Goal: Task Accomplishment & Management: Use online tool/utility

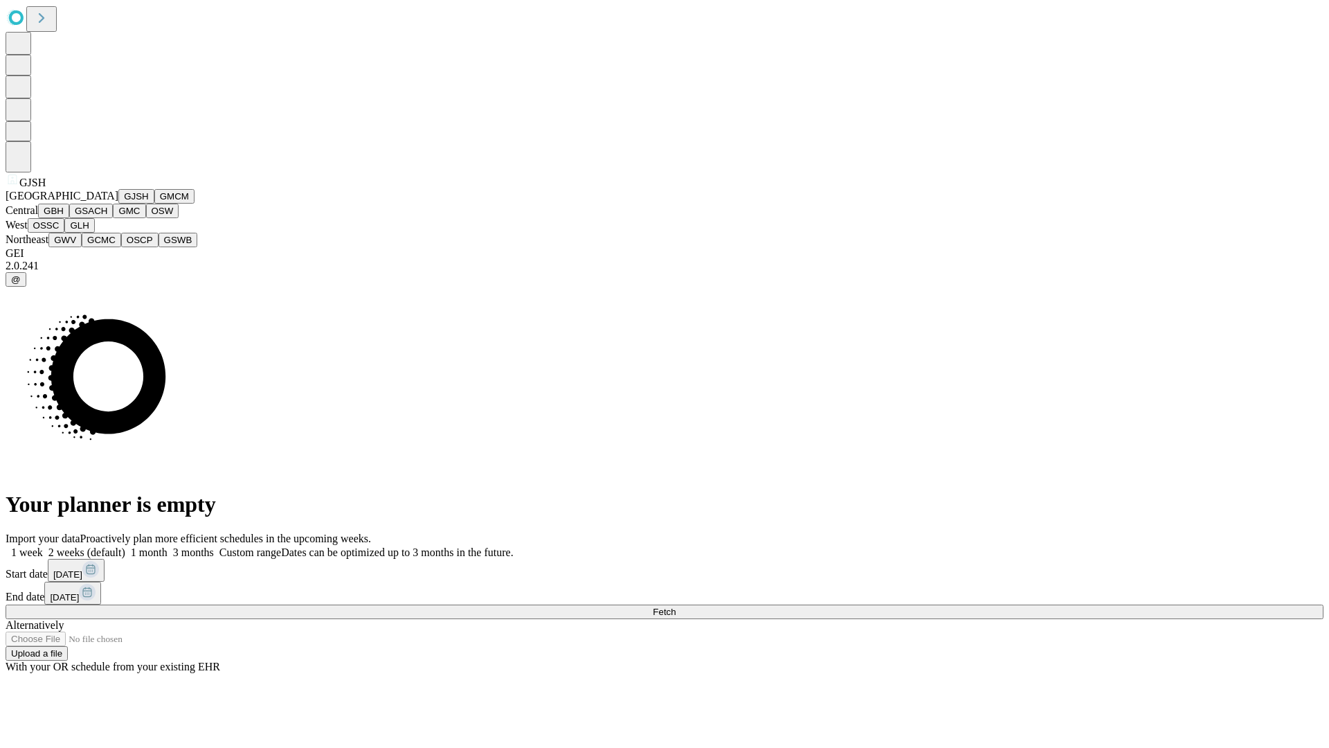
click at [118, 204] on button "GJSH" at bounding box center [136, 196] width 36 height 15
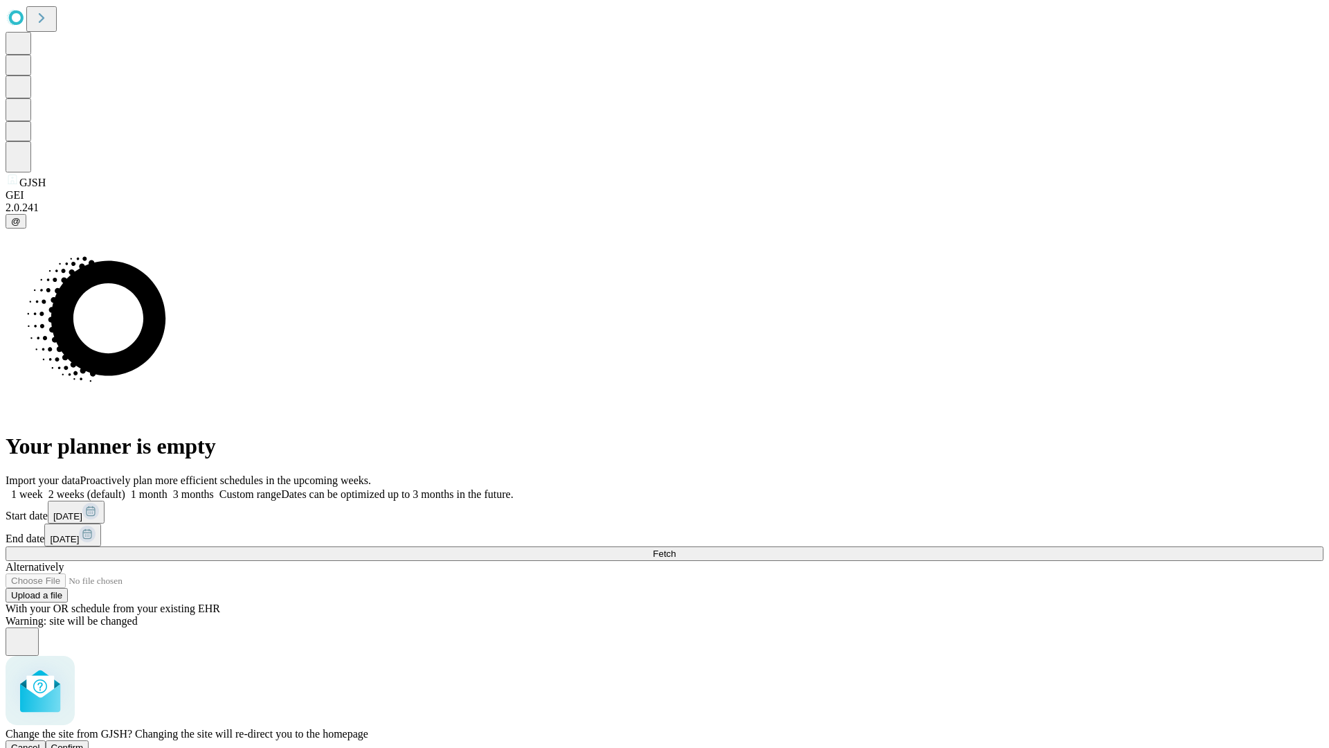
click at [84, 742] on span "Confirm" at bounding box center [67, 747] width 33 height 10
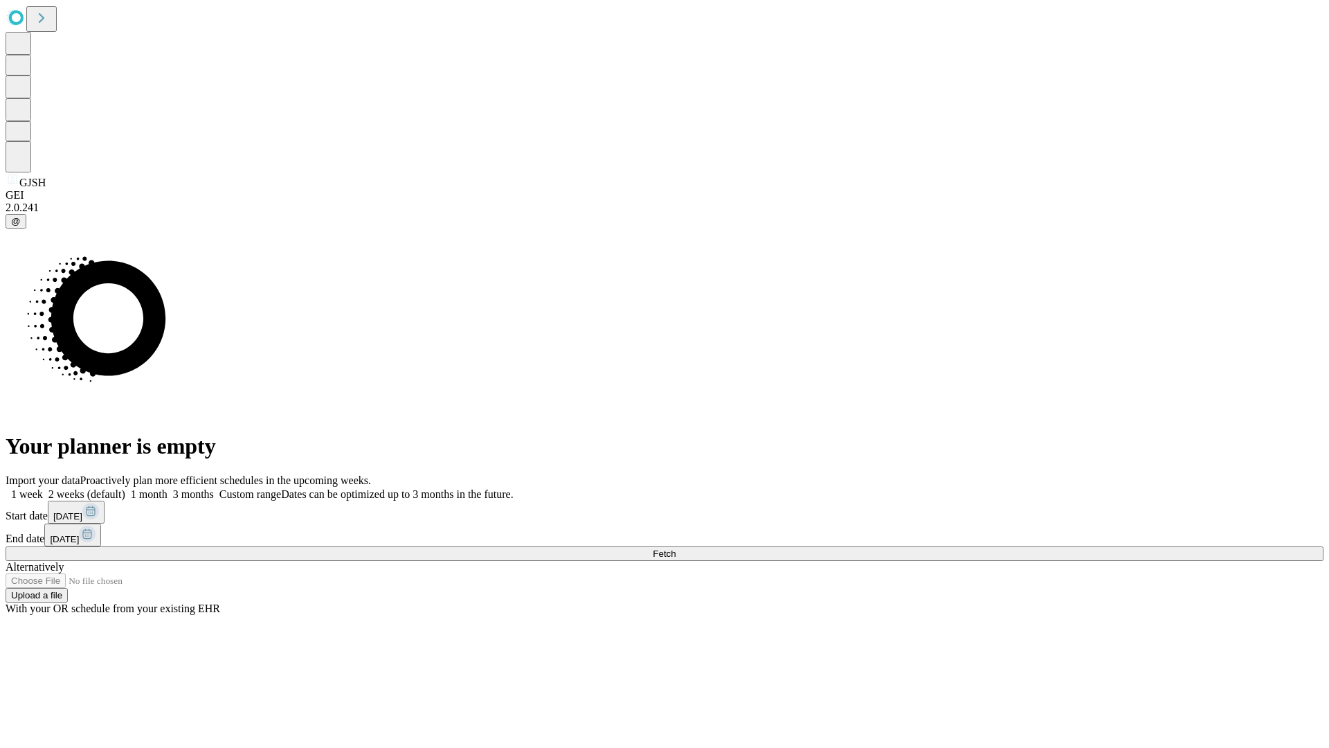
click at [125, 488] on label "2 weeks (default)" at bounding box center [84, 494] width 82 height 12
click at [676, 548] on span "Fetch" at bounding box center [664, 553] width 23 height 10
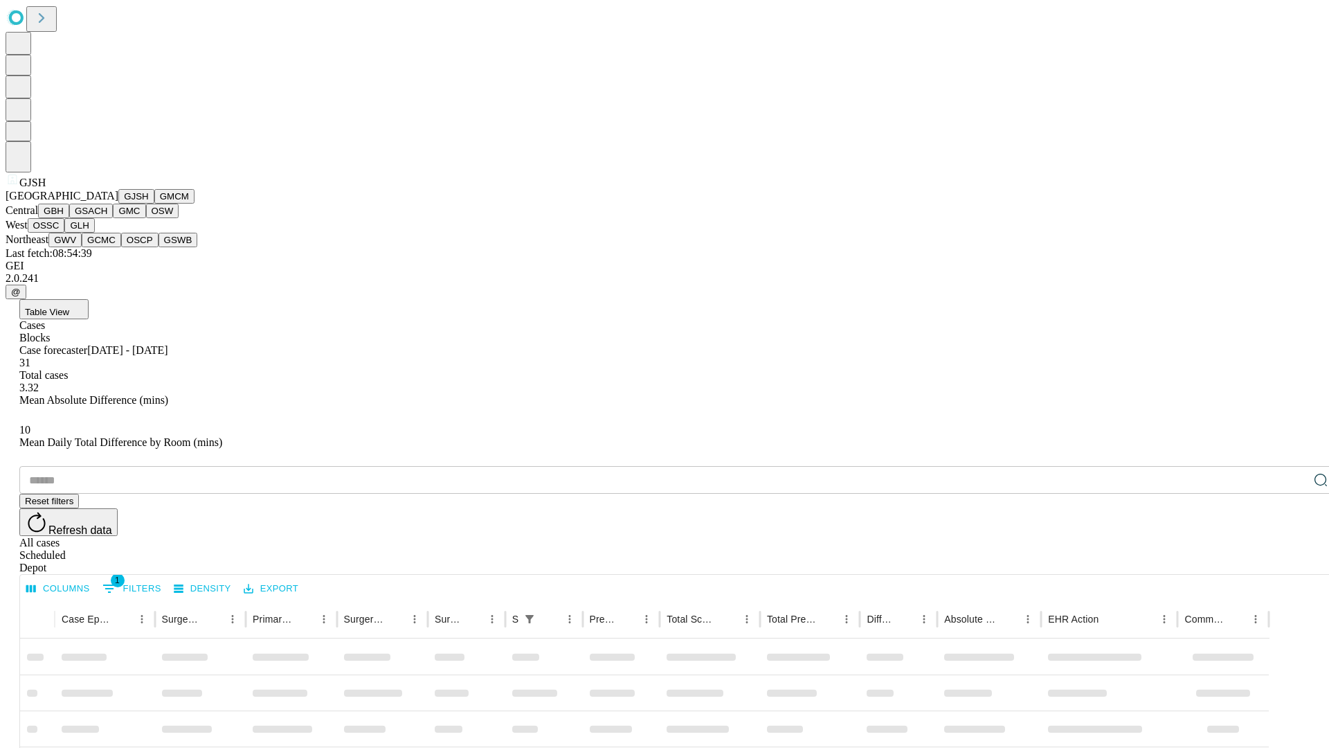
click at [154, 204] on button "GMCM" at bounding box center [174, 196] width 40 height 15
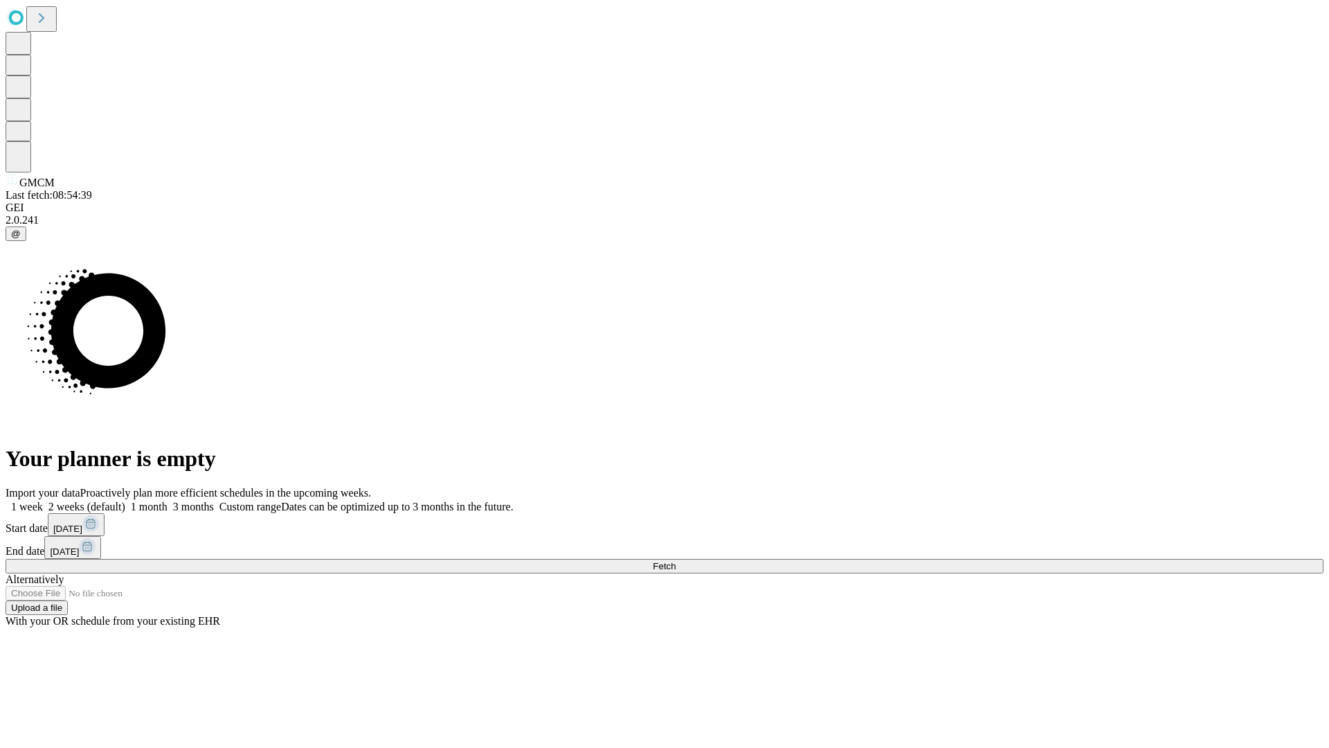
click at [125, 500] on label "2 weeks (default)" at bounding box center [84, 506] width 82 height 12
click at [676, 561] on span "Fetch" at bounding box center [664, 566] width 23 height 10
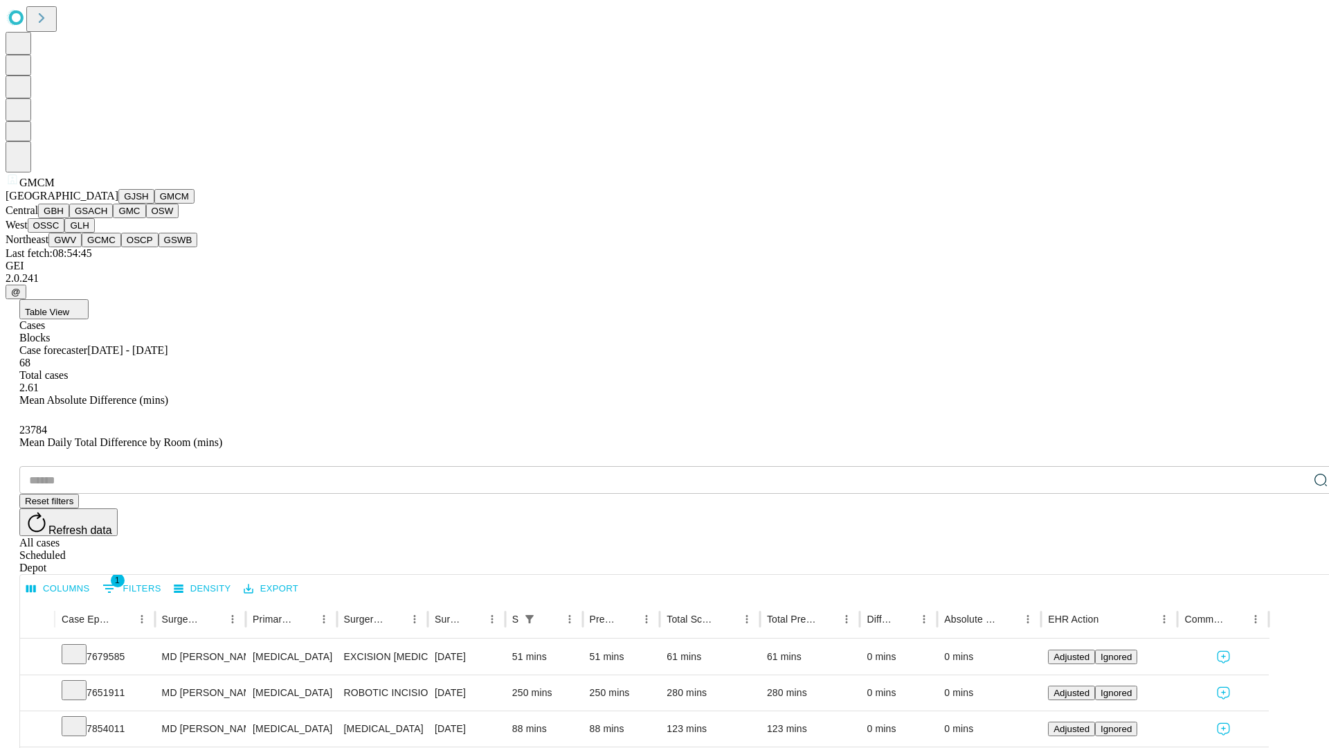
click at [69, 218] on button "GBH" at bounding box center [53, 211] width 31 height 15
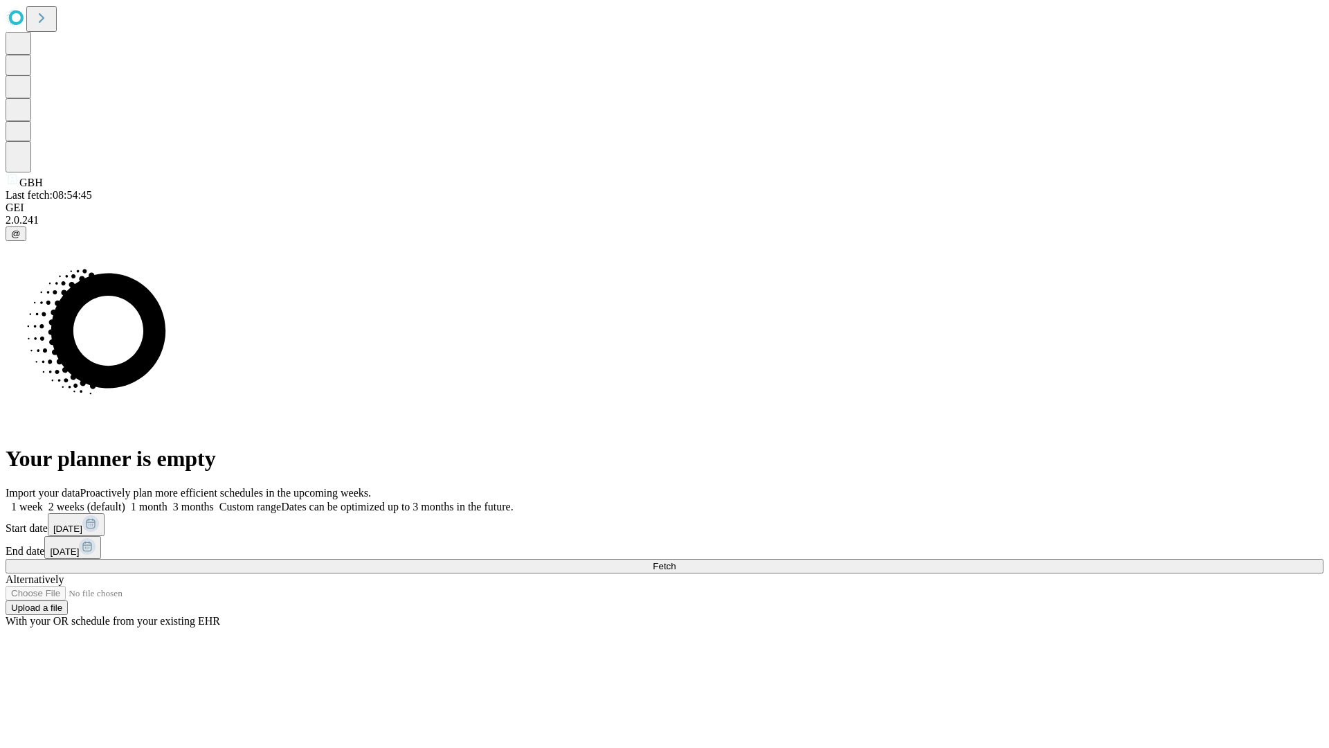
click at [125, 500] on label "2 weeks (default)" at bounding box center [84, 506] width 82 height 12
click at [676, 561] on span "Fetch" at bounding box center [664, 566] width 23 height 10
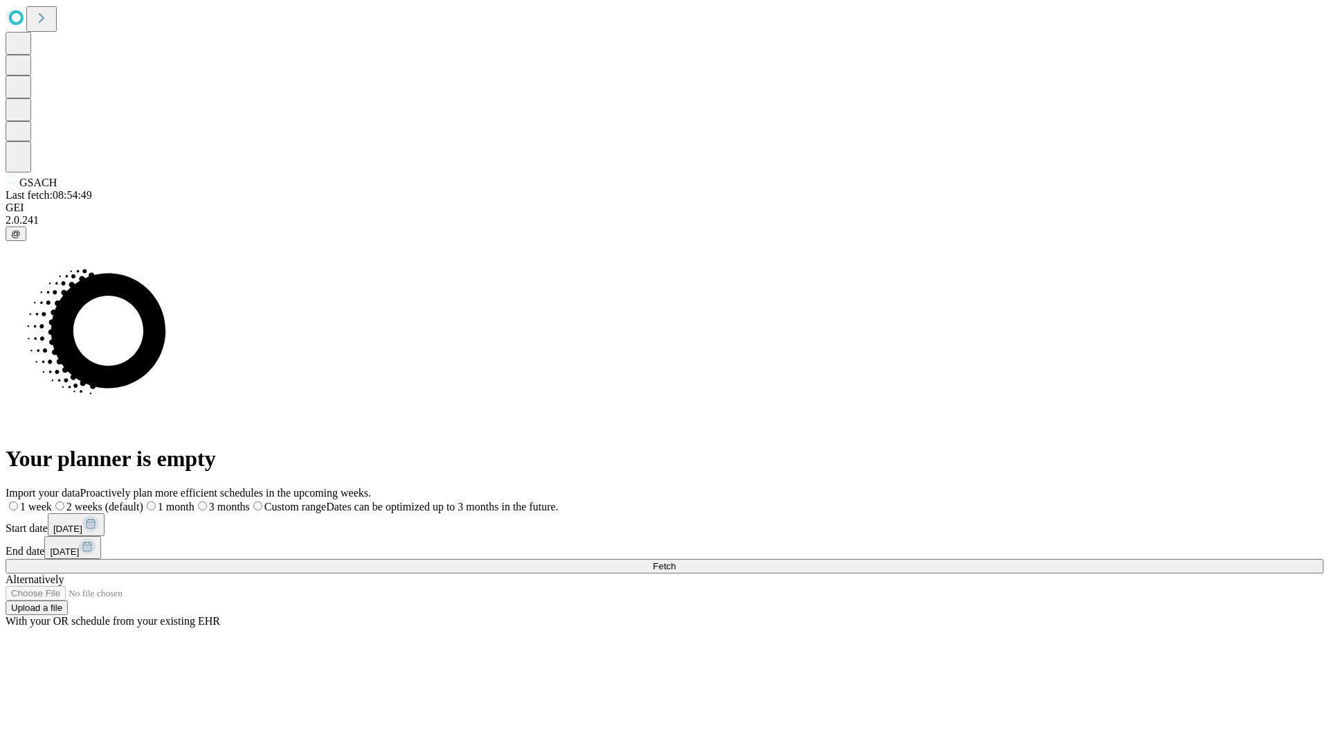
click at [143, 500] on label "2 weeks (default)" at bounding box center [97, 506] width 91 height 12
click at [676, 561] on span "Fetch" at bounding box center [664, 566] width 23 height 10
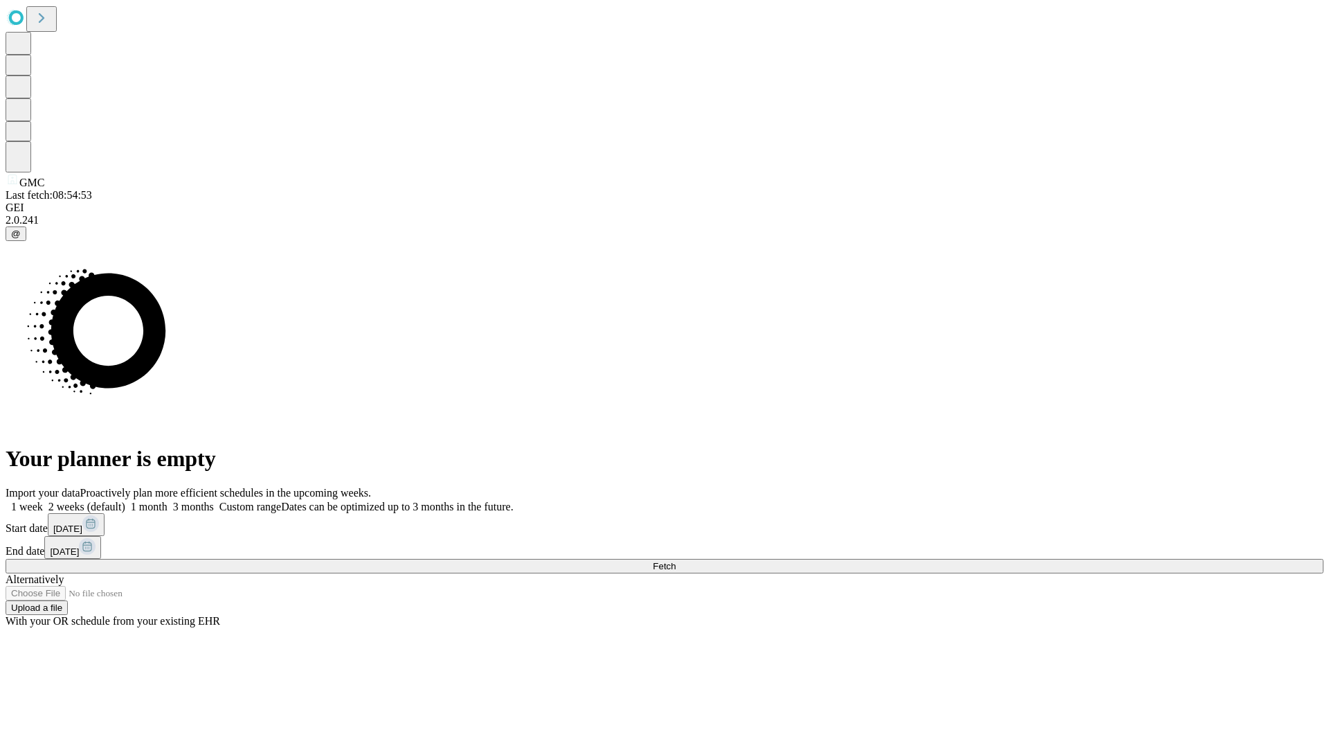
click at [125, 500] on label "2 weeks (default)" at bounding box center [84, 506] width 82 height 12
click at [676, 561] on span "Fetch" at bounding box center [664, 566] width 23 height 10
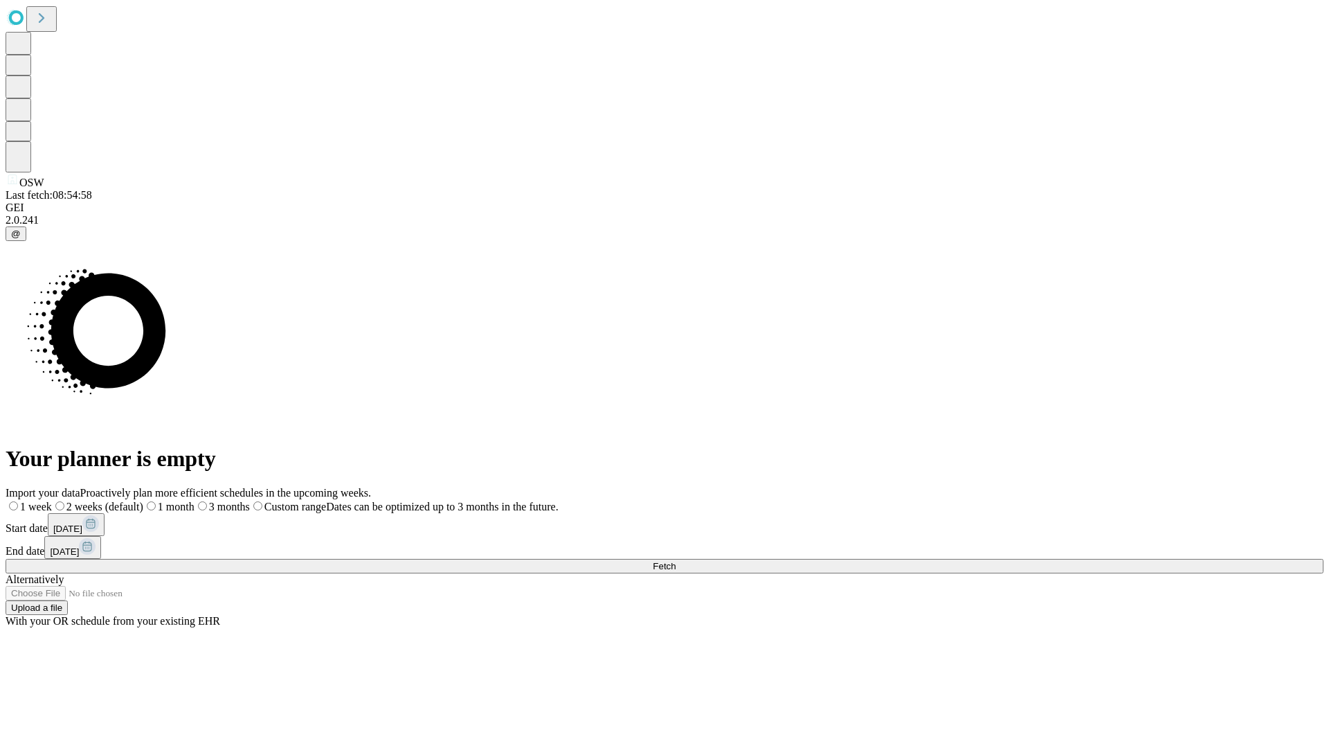
click at [143, 500] on label "2 weeks (default)" at bounding box center [97, 506] width 91 height 12
click at [676, 561] on span "Fetch" at bounding box center [664, 566] width 23 height 10
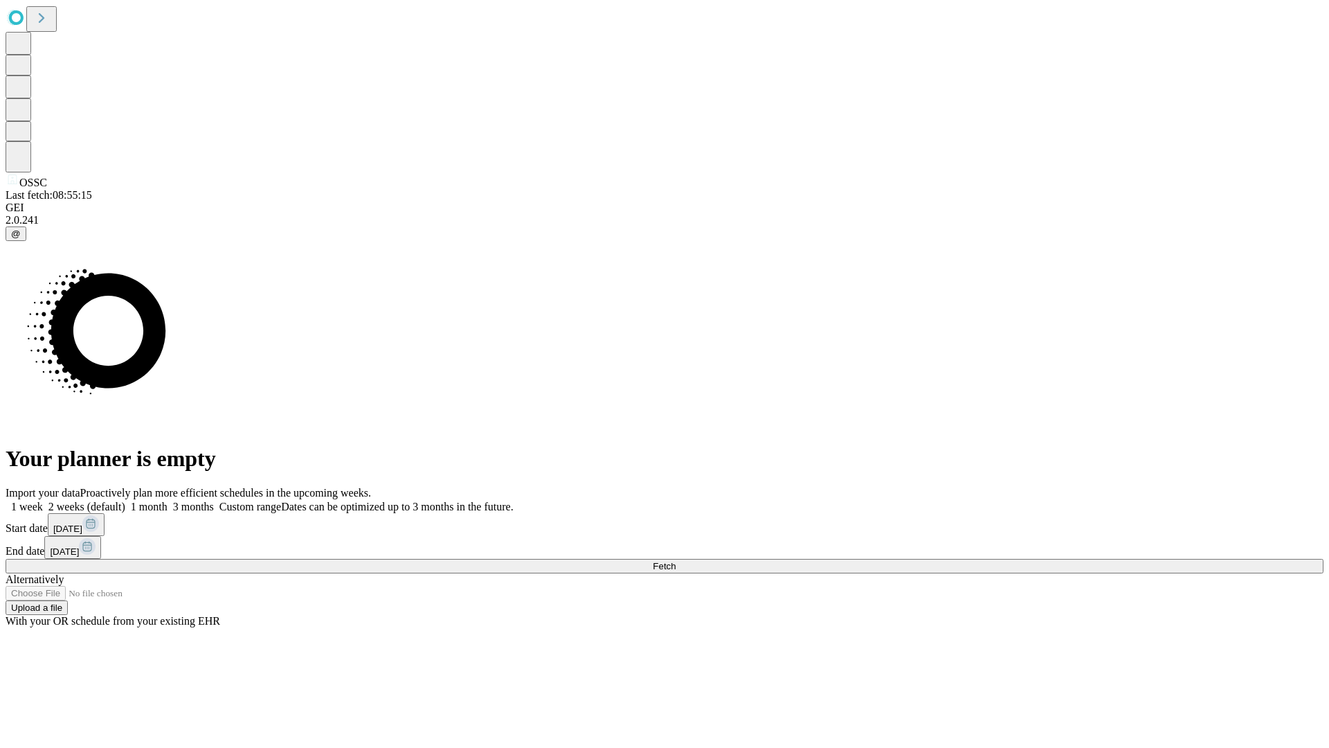
click at [676, 561] on span "Fetch" at bounding box center [664, 566] width 23 height 10
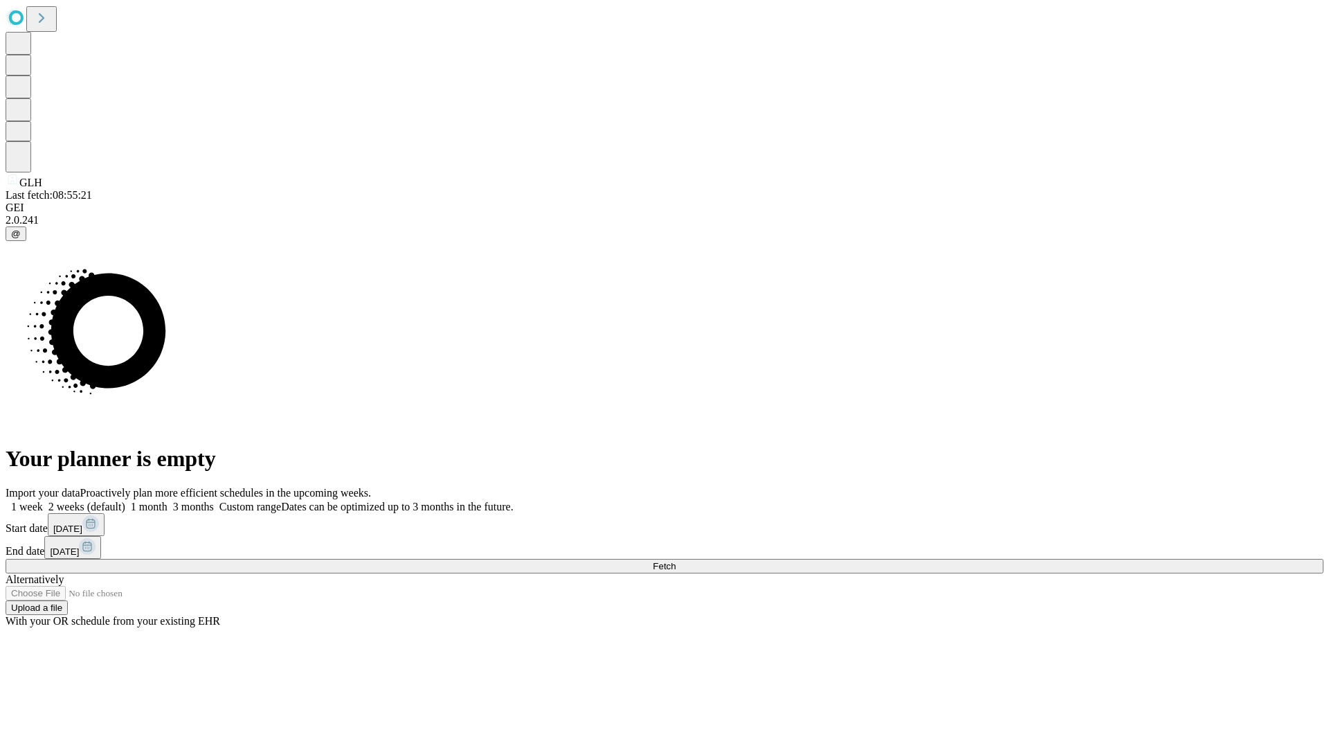
click at [125, 500] on label "2 weeks (default)" at bounding box center [84, 506] width 82 height 12
click at [676, 561] on span "Fetch" at bounding box center [664, 566] width 23 height 10
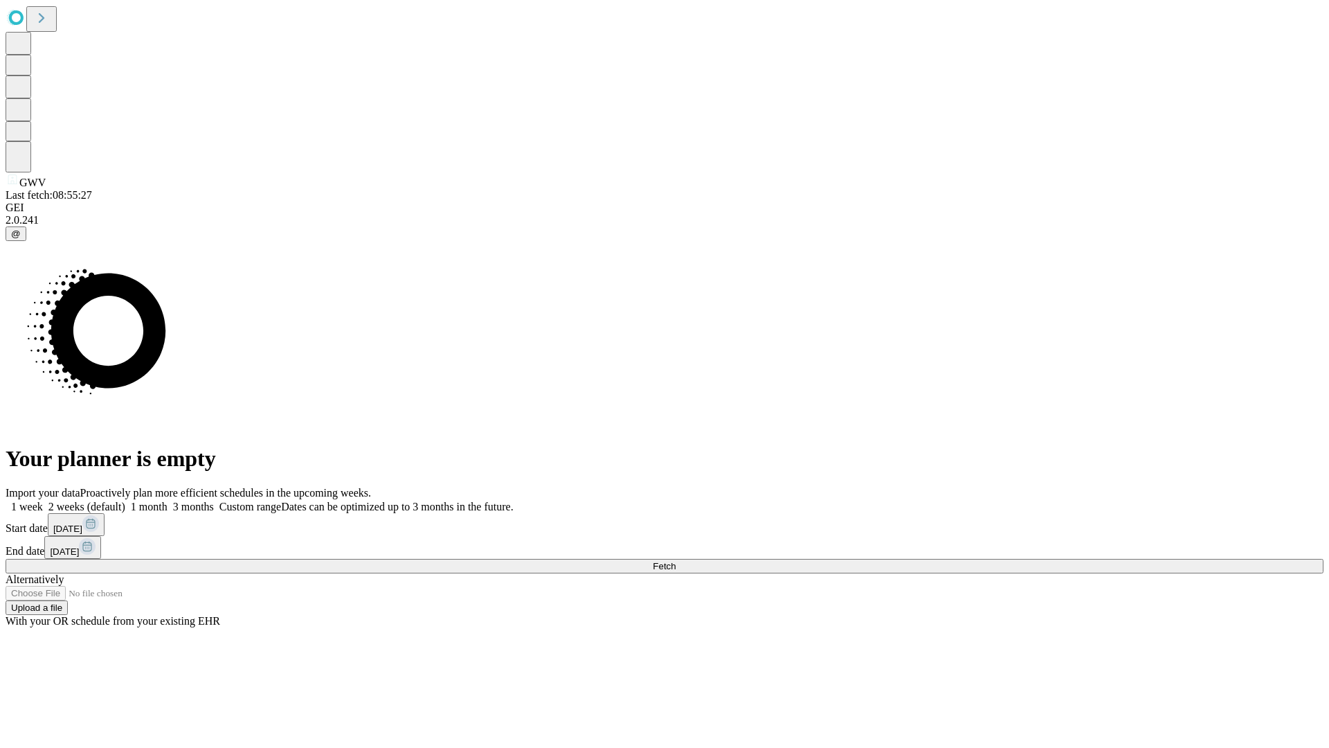
click at [125, 500] on label "2 weeks (default)" at bounding box center [84, 506] width 82 height 12
click at [676, 561] on span "Fetch" at bounding box center [664, 566] width 23 height 10
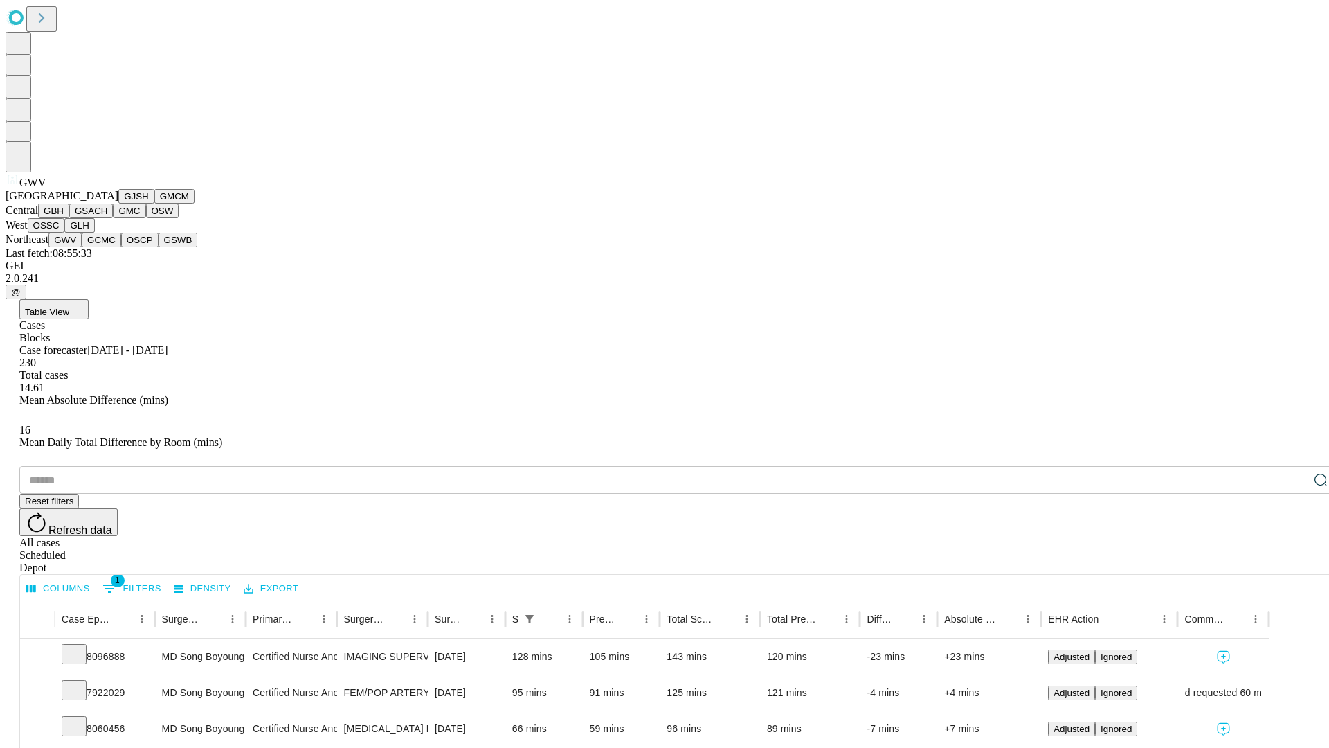
click at [107, 247] on button "GCMC" at bounding box center [101, 240] width 39 height 15
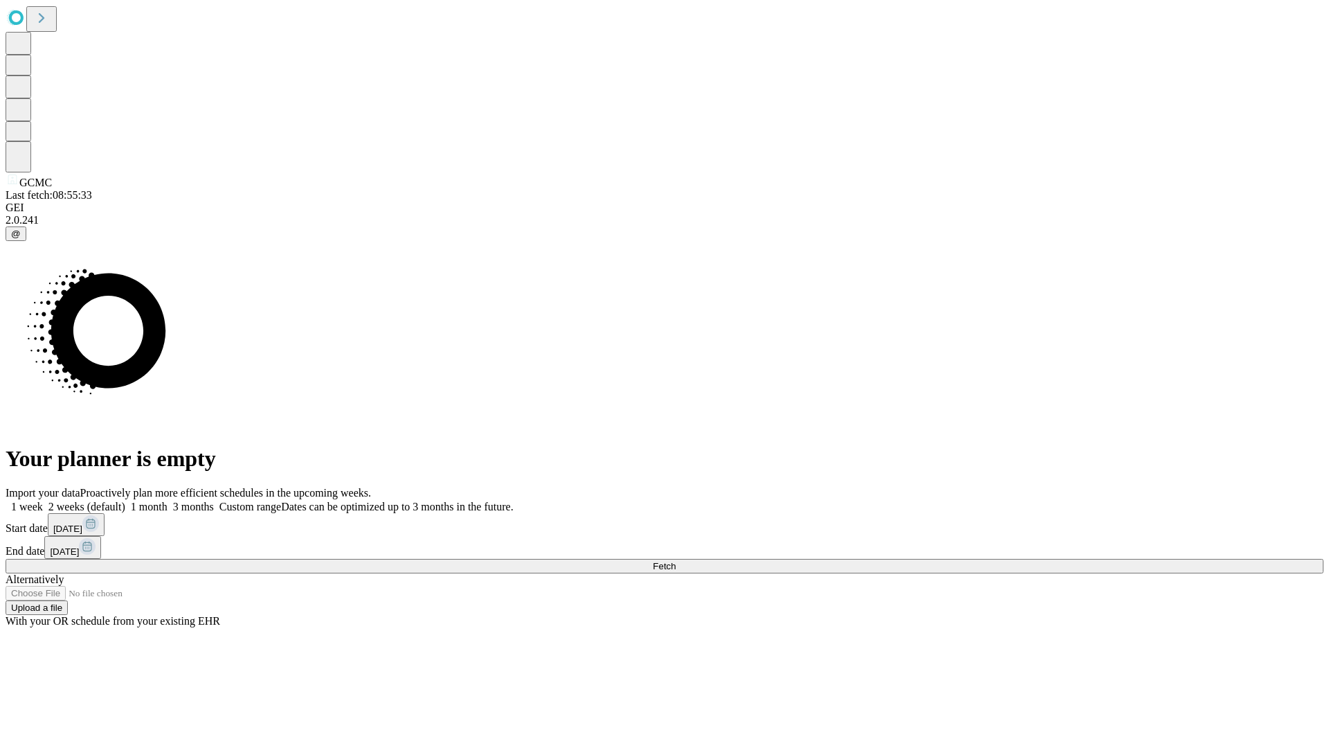
click at [125, 500] on label "2 weeks (default)" at bounding box center [84, 506] width 82 height 12
click at [676, 561] on span "Fetch" at bounding box center [664, 566] width 23 height 10
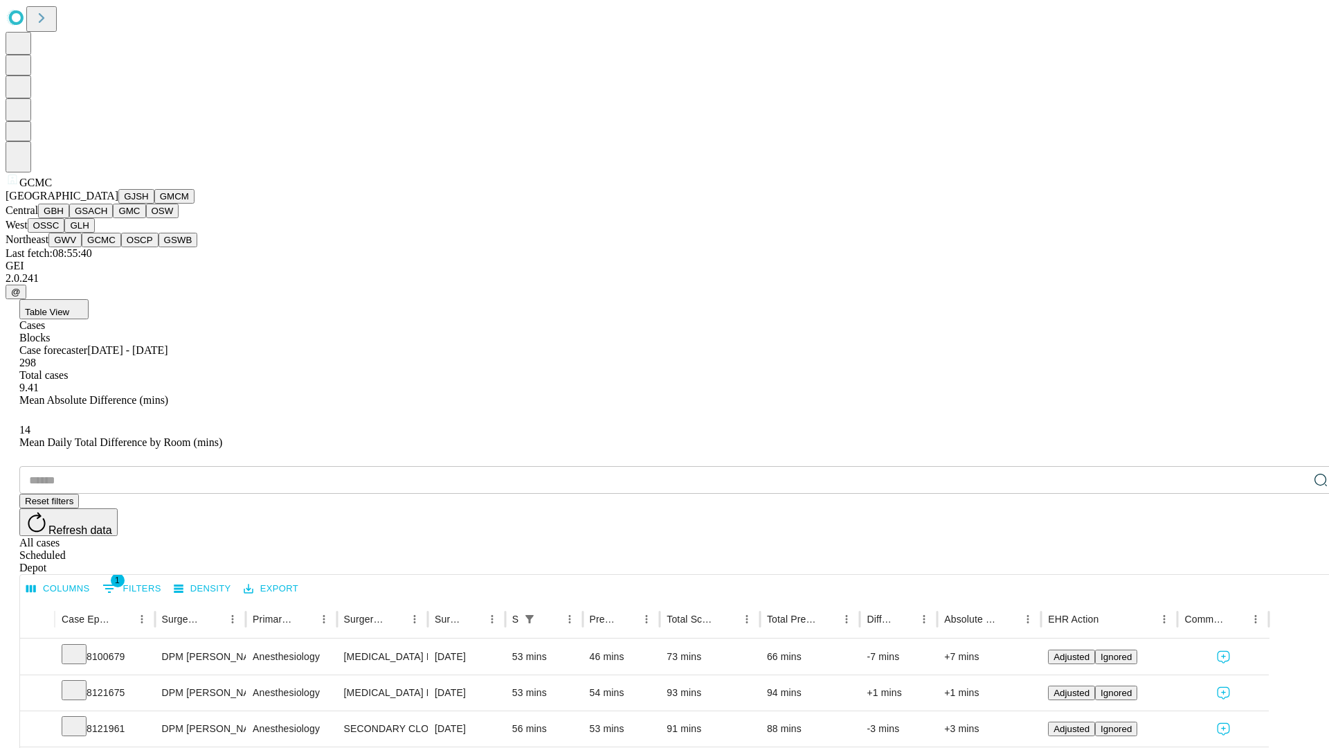
click at [121, 247] on button "OSCP" at bounding box center [139, 240] width 37 height 15
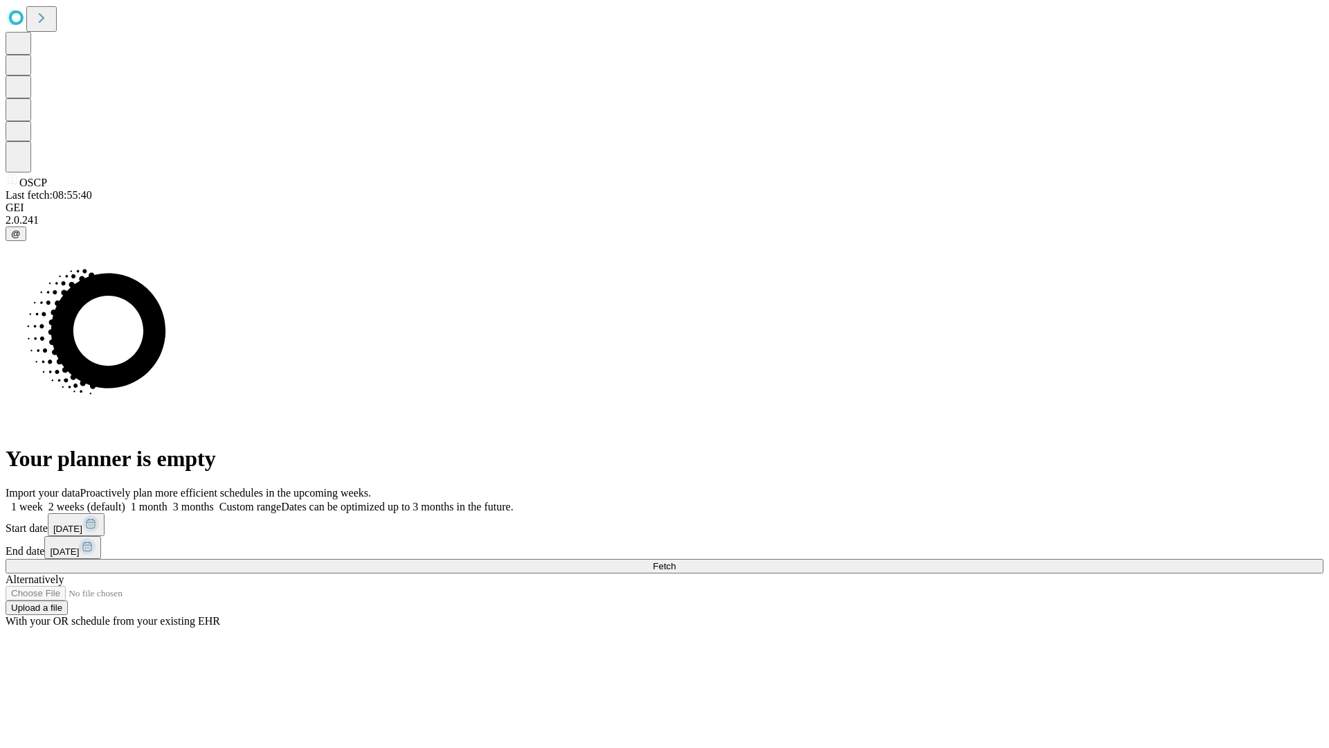
click at [125, 500] on label "2 weeks (default)" at bounding box center [84, 506] width 82 height 12
click at [676, 561] on span "Fetch" at bounding box center [664, 566] width 23 height 10
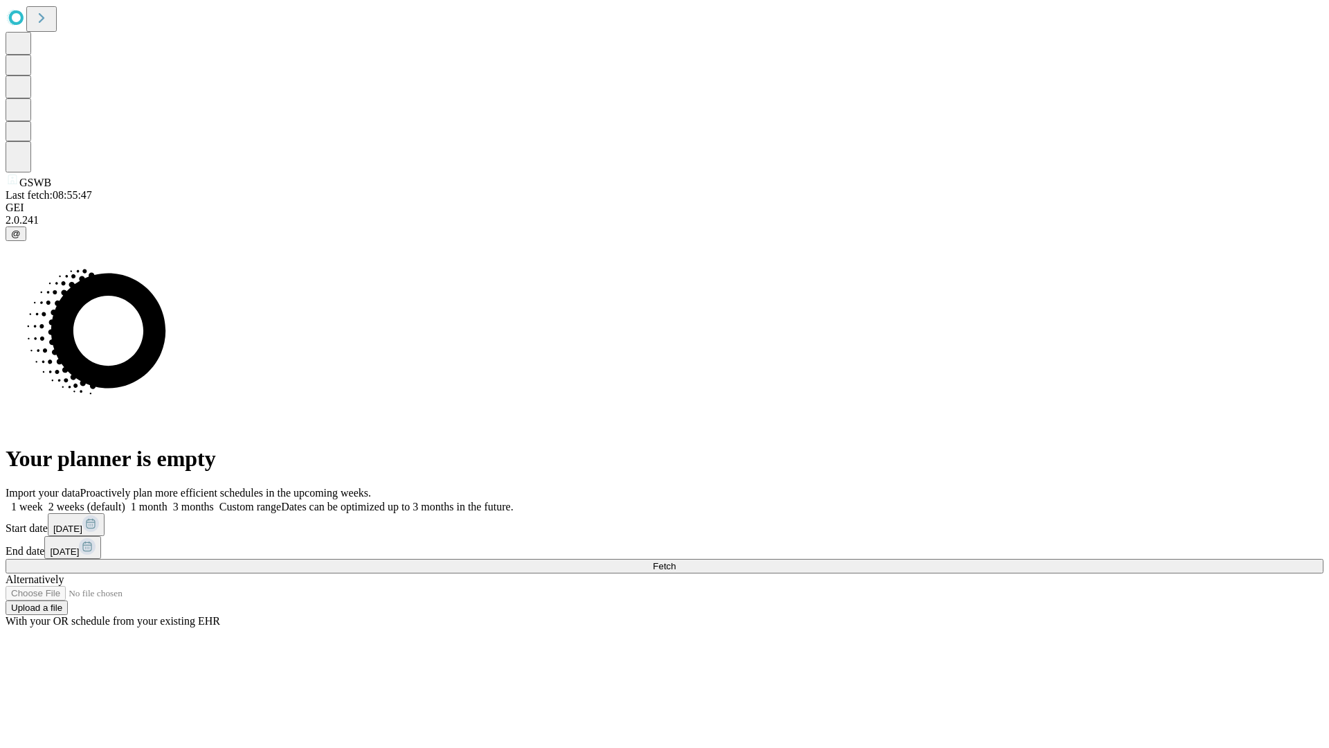
click at [125, 500] on label "2 weeks (default)" at bounding box center [84, 506] width 82 height 12
click at [676, 561] on span "Fetch" at bounding box center [664, 566] width 23 height 10
